Goal: Task Accomplishment & Management: Use online tool/utility

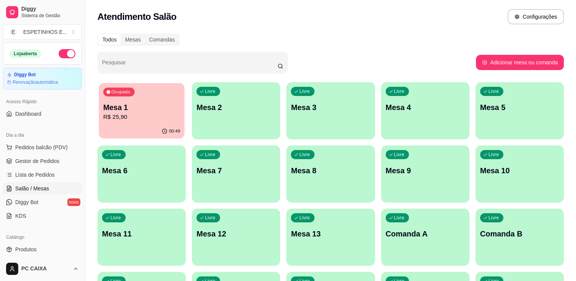
click at [131, 114] on p "R$ 25,90" at bounding box center [141, 117] width 77 height 9
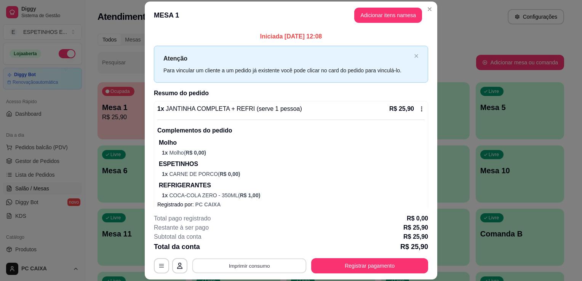
click at [259, 264] on button "Imprimir consumo" at bounding box center [249, 266] width 114 height 15
click at [252, 250] on button "Impressora g250" at bounding box center [248, 249] width 53 height 12
click at [267, 185] on p "REFRIGERANTES" at bounding box center [292, 185] width 266 height 9
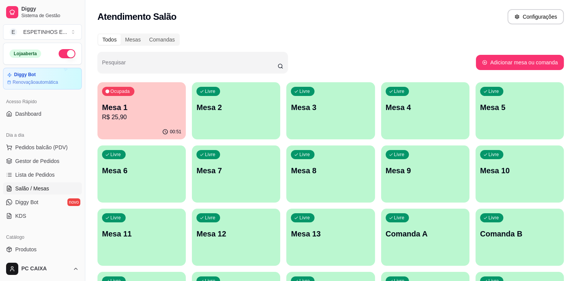
click at [166, 122] on div "Ocupada Mesa 1 R$ 25,90" at bounding box center [142, 103] width 88 height 42
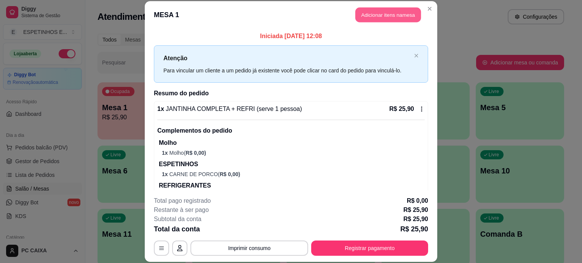
click at [385, 14] on button "Adicionar itens na mesa" at bounding box center [388, 15] width 66 height 15
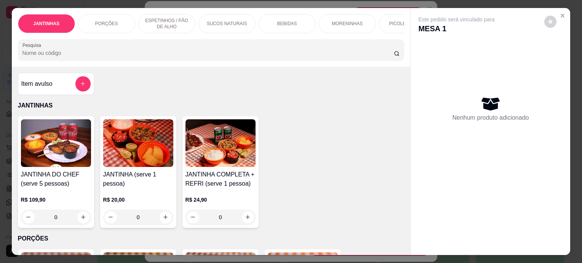
click at [265, 165] on div "JANTINHA DO CHEF (serve 5 pessoas) R$ 109,90 0 JANTINHA (serve 1 pessoa) R$ 20,…" at bounding box center [211, 172] width 387 height 112
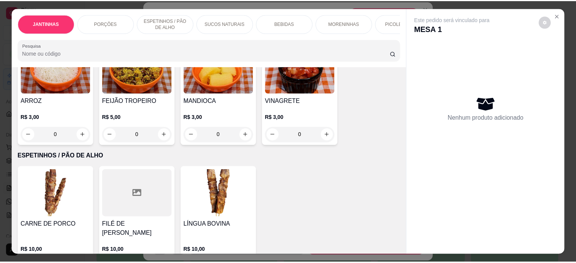
scroll to position [316, 0]
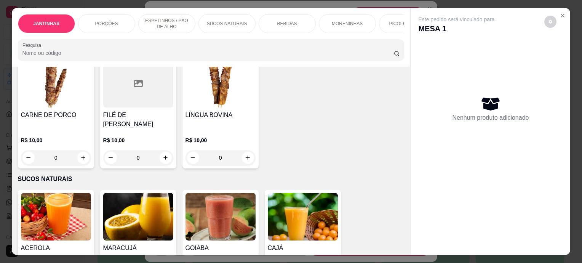
click at [248, 150] on div "0" at bounding box center [220, 157] width 70 height 15
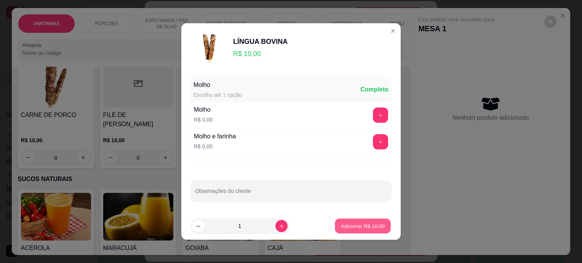
click at [346, 225] on p "Adicionar R$ 10,00" at bounding box center [363, 225] width 44 height 7
type input "1"
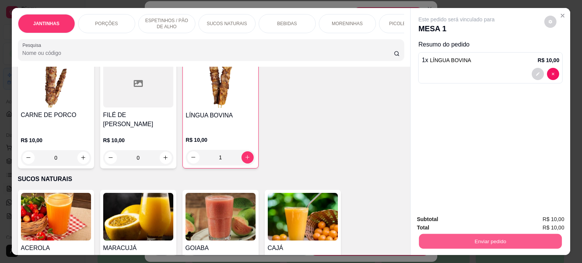
click at [425, 242] on button "Enviar pedido" at bounding box center [490, 241] width 143 height 15
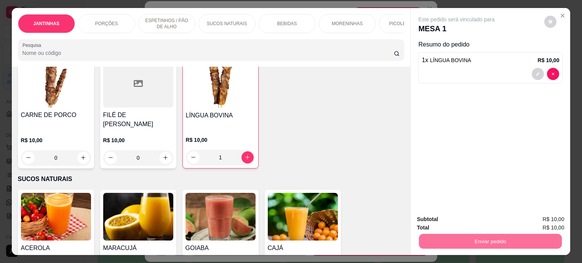
click at [432, 221] on button "Não registrar e enviar pedido" at bounding box center [465, 219] width 77 height 14
